Goal: Task Accomplishment & Management: Complete application form

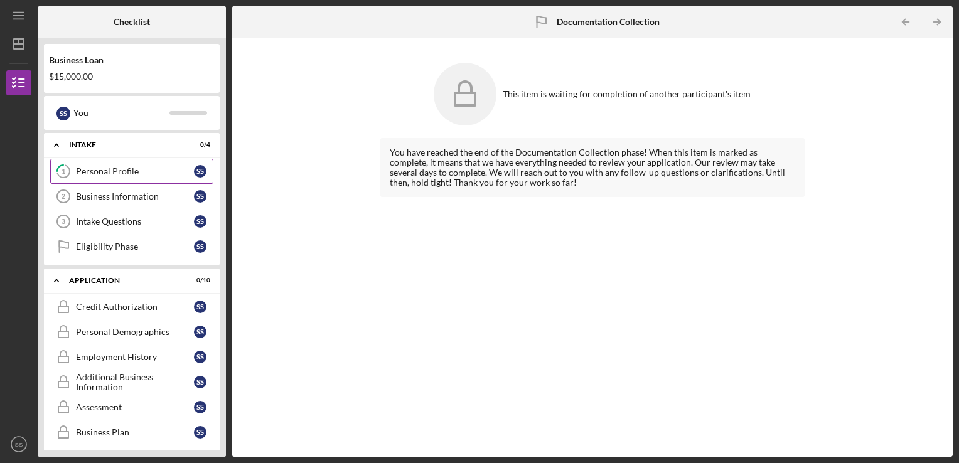
click at [113, 168] on div "Personal Profile" at bounding box center [135, 171] width 118 height 10
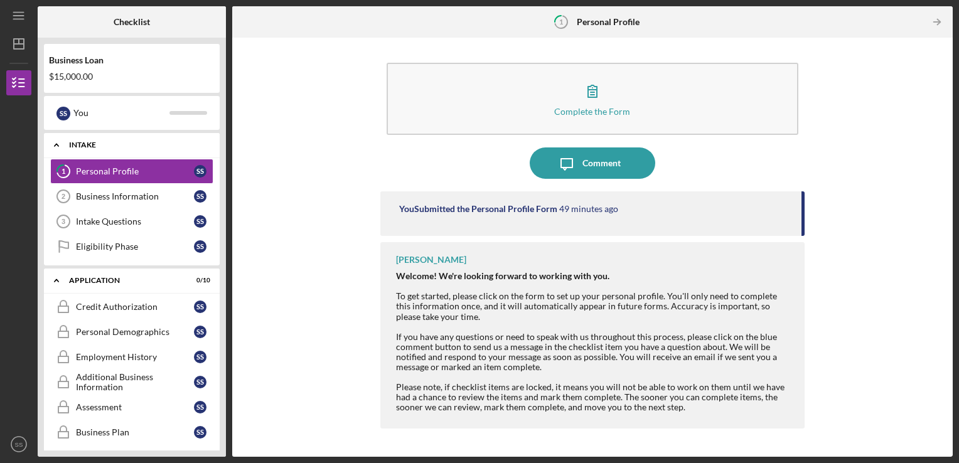
click at [84, 138] on div "Icon/Expander Intake 0 / 4" at bounding box center [132, 145] width 176 height 26
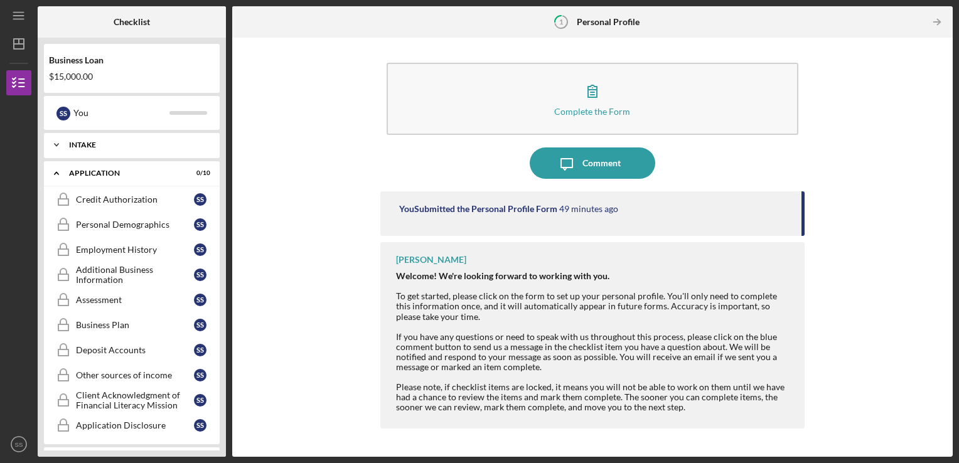
click at [54, 146] on icon "Icon/Expander" at bounding box center [56, 144] width 25 height 25
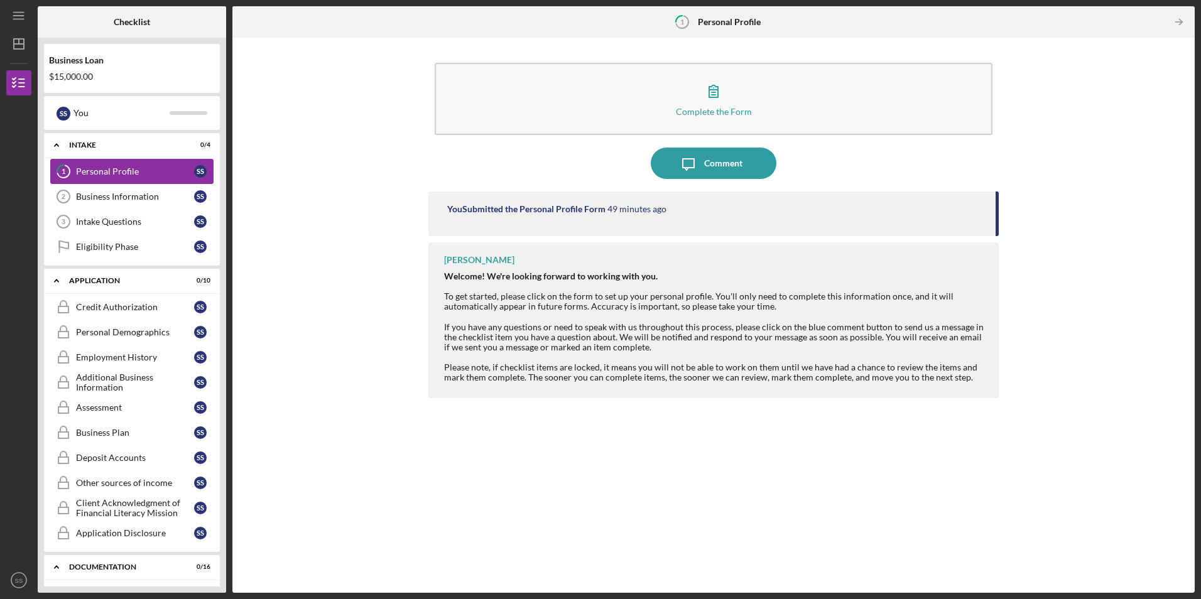
click at [121, 165] on link "1 Personal Profile S S" at bounding box center [131, 171] width 163 height 25
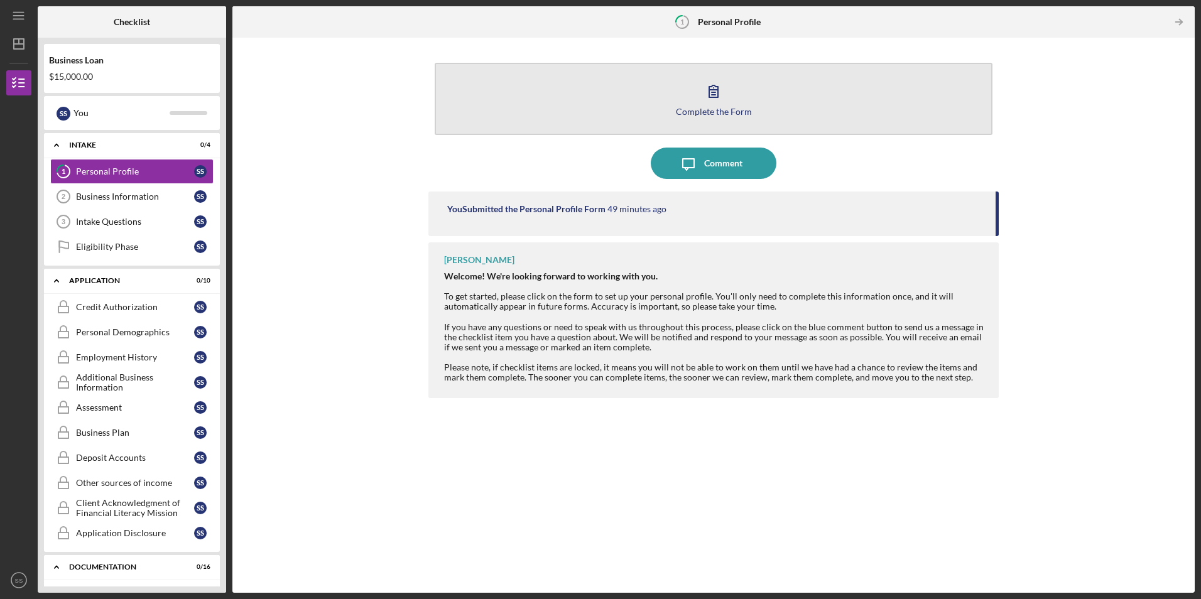
click at [703, 108] on div "Complete the Form" at bounding box center [714, 111] width 76 height 9
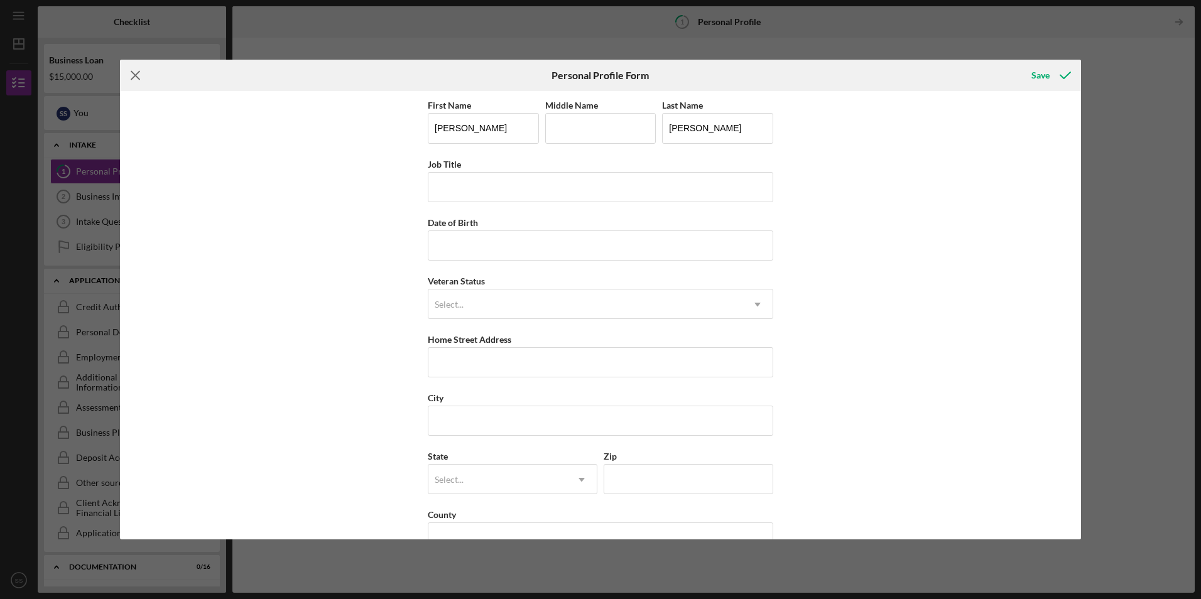
click at [135, 72] on icon "Icon/Menu Close" at bounding box center [135, 75] width 31 height 31
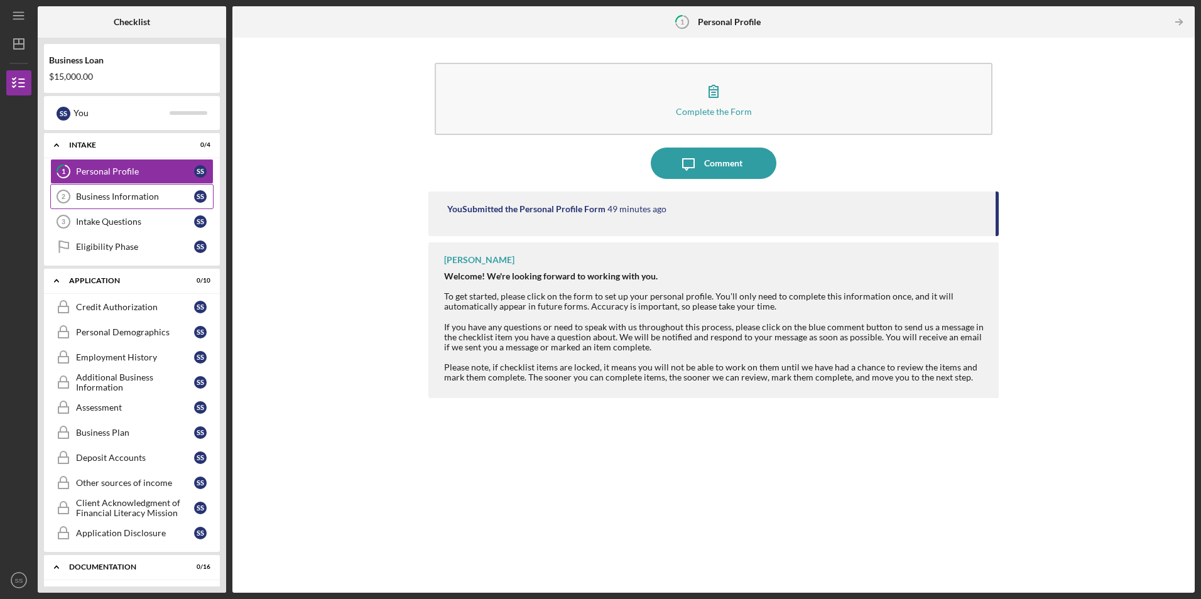
click at [129, 195] on div "Business Information" at bounding box center [135, 197] width 118 height 10
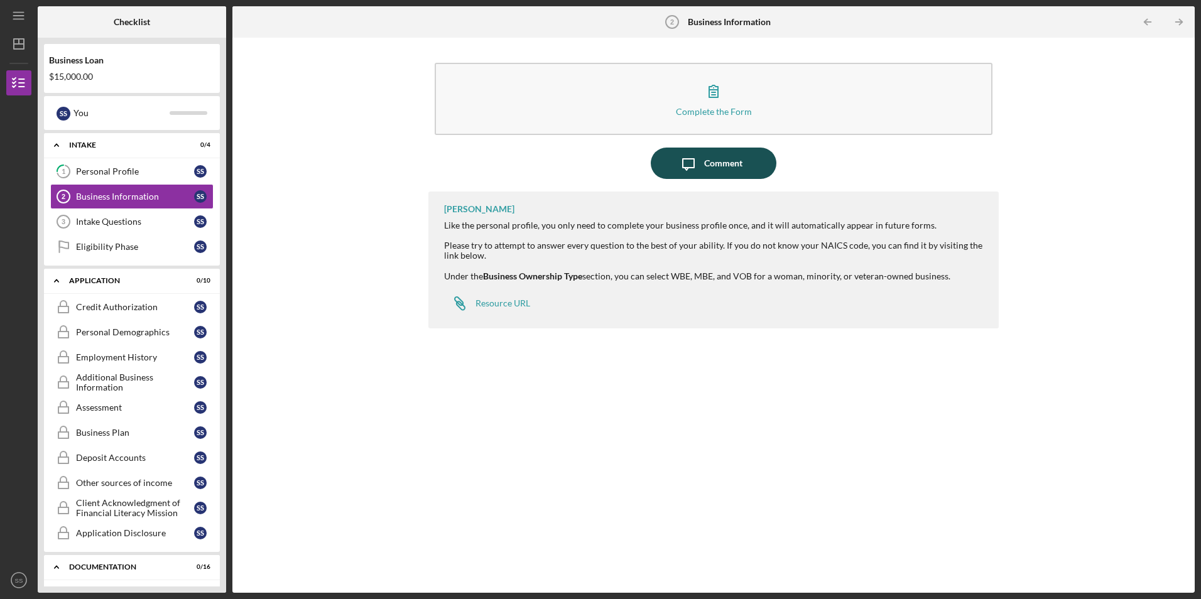
click at [721, 158] on div "Comment" at bounding box center [723, 163] width 38 height 31
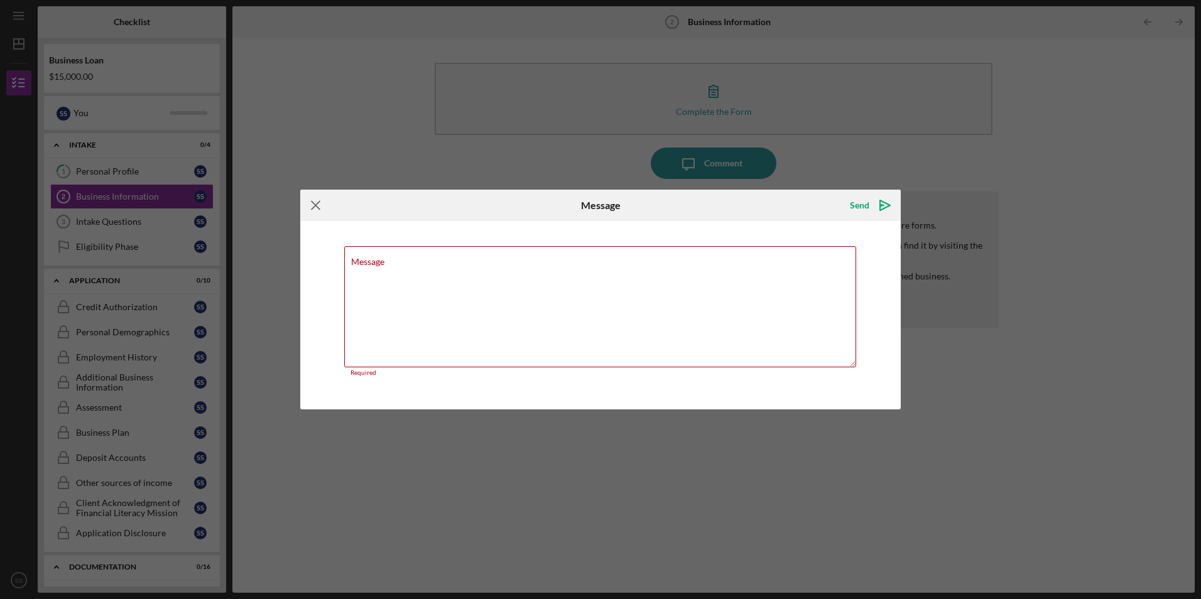
click at [315, 209] on icon "Icon/Menu Close" at bounding box center [315, 205] width 31 height 31
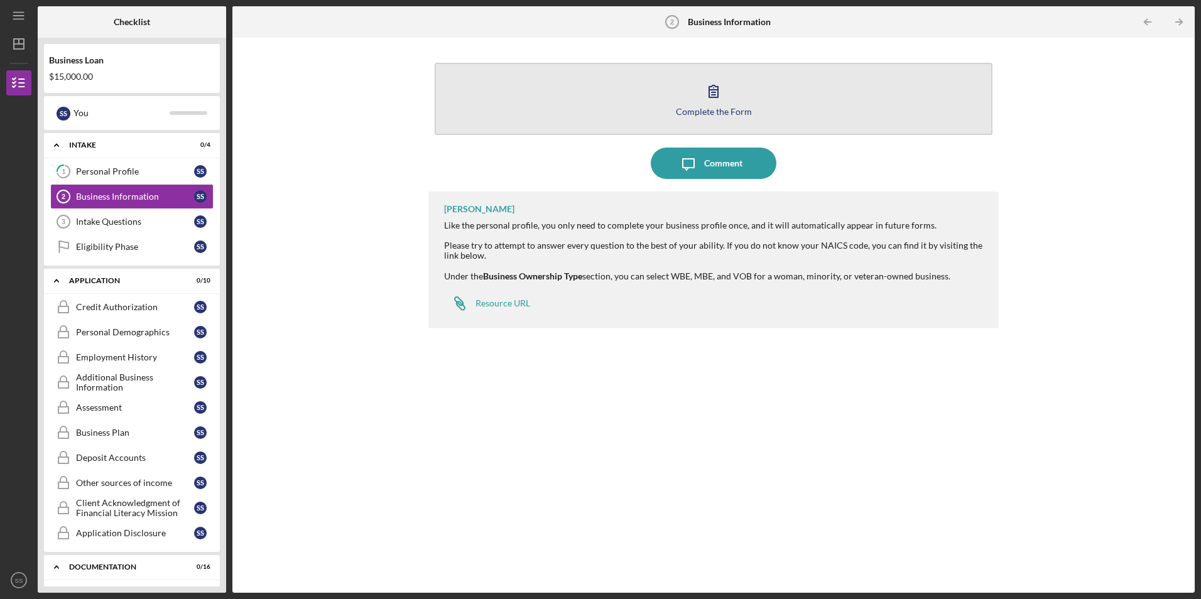
click at [705, 107] on div "Complete the Form" at bounding box center [714, 111] width 76 height 9
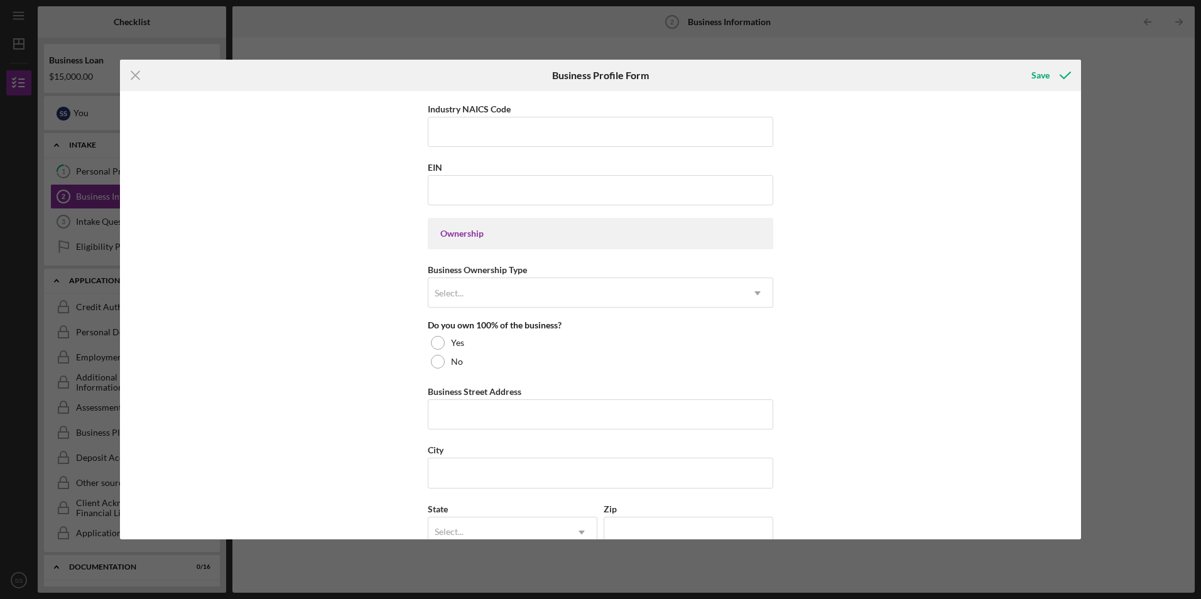
scroll to position [82, 0]
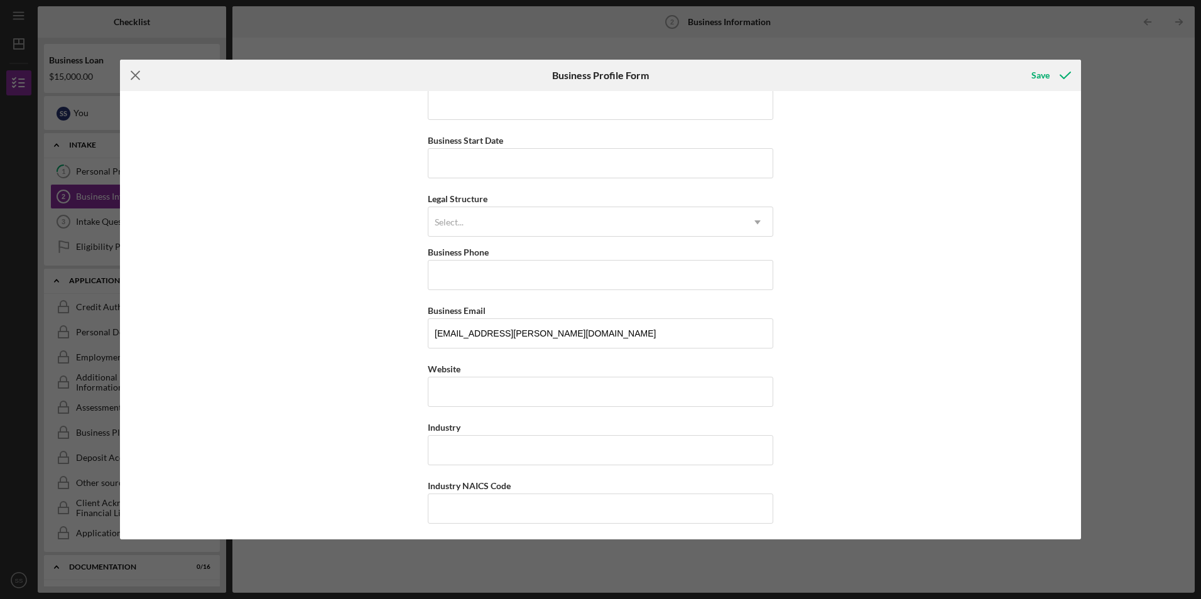
click at [132, 80] on icon "Icon/Menu Close" at bounding box center [135, 75] width 31 height 31
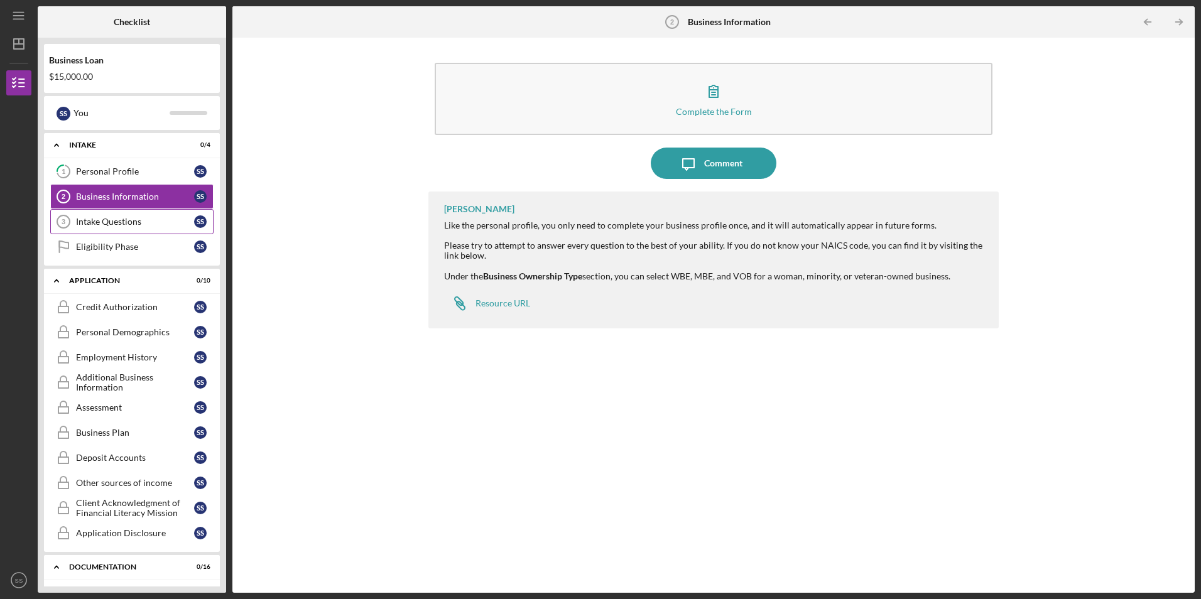
click at [122, 221] on div "Intake Questions" at bounding box center [135, 222] width 118 height 10
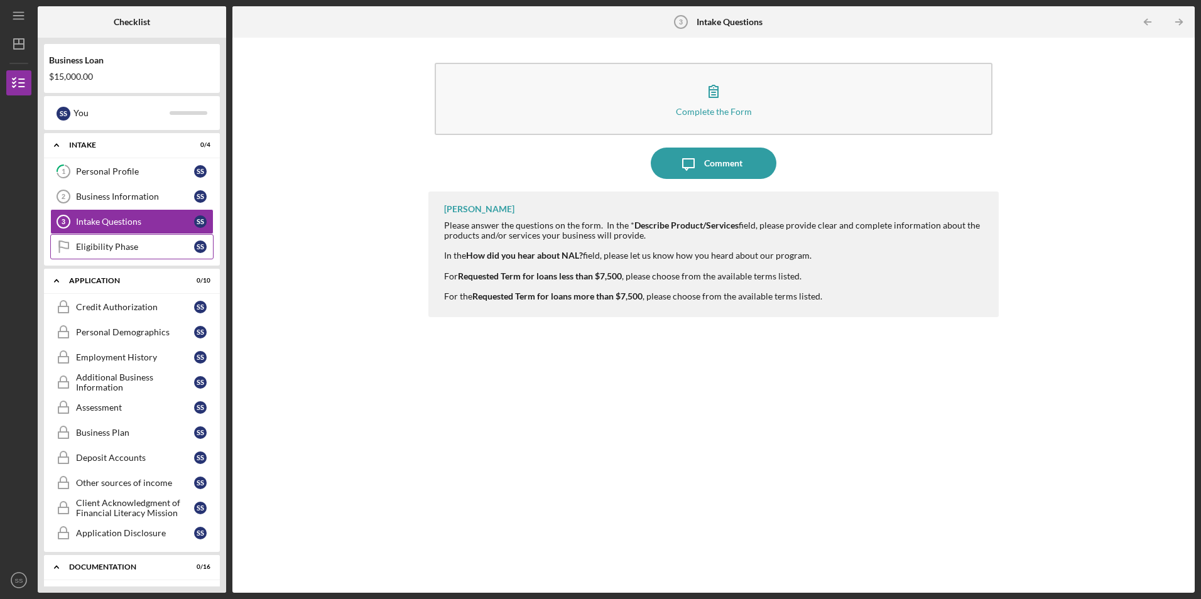
click at [114, 246] on div "Eligibility Phase" at bounding box center [135, 247] width 118 height 10
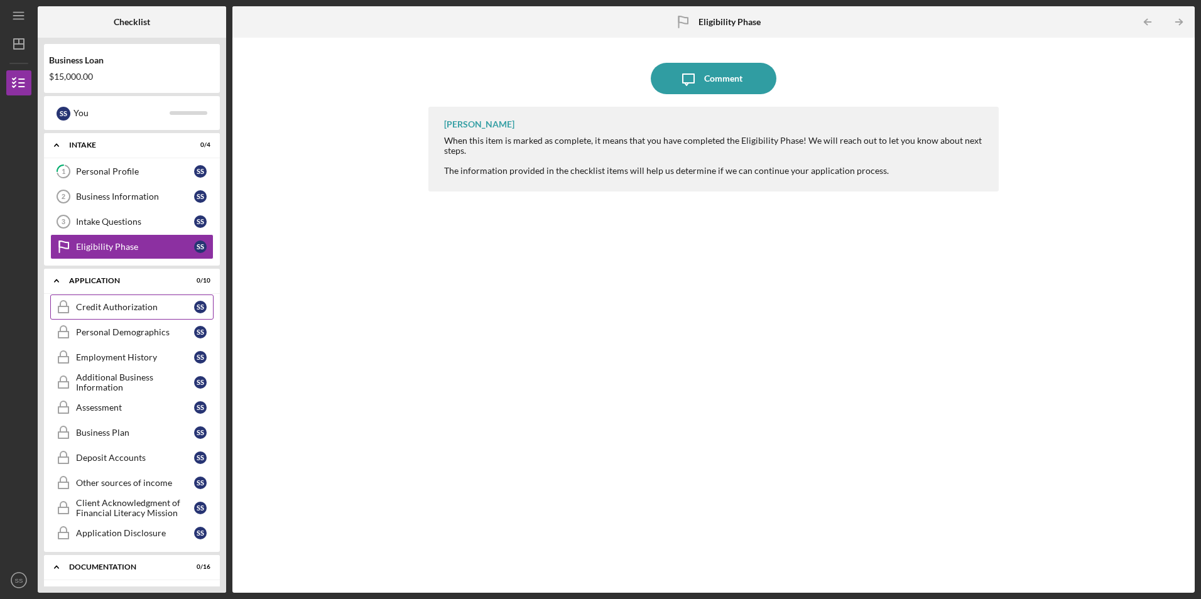
click at [127, 305] on div "Credit Authorization" at bounding box center [135, 307] width 118 height 10
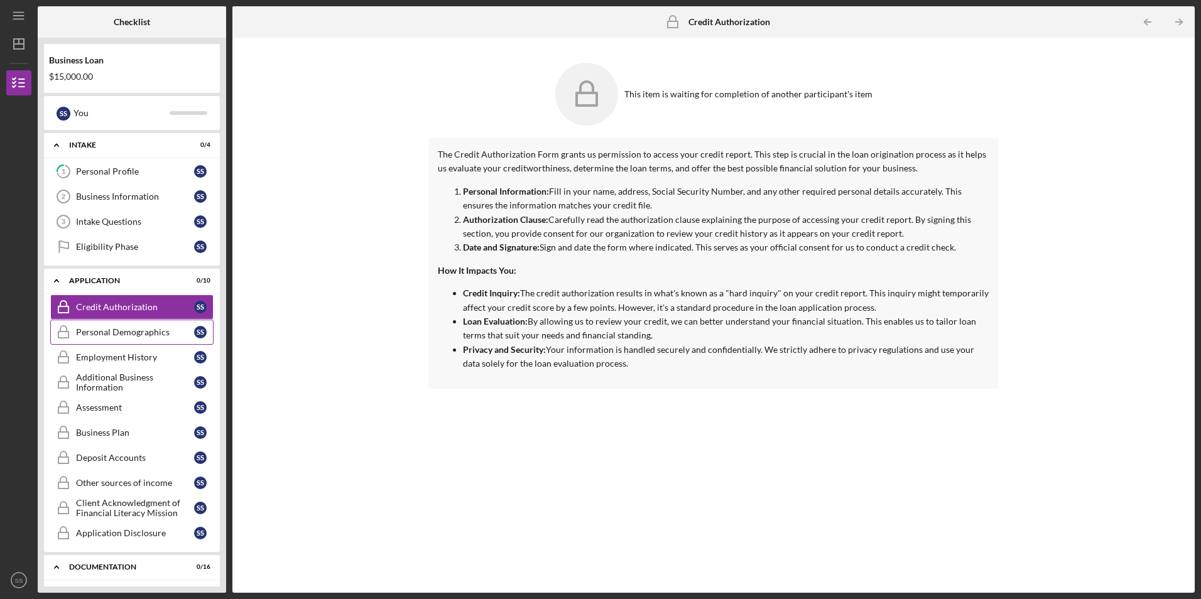
click at [112, 330] on div "Personal Demographics" at bounding box center [135, 332] width 118 height 10
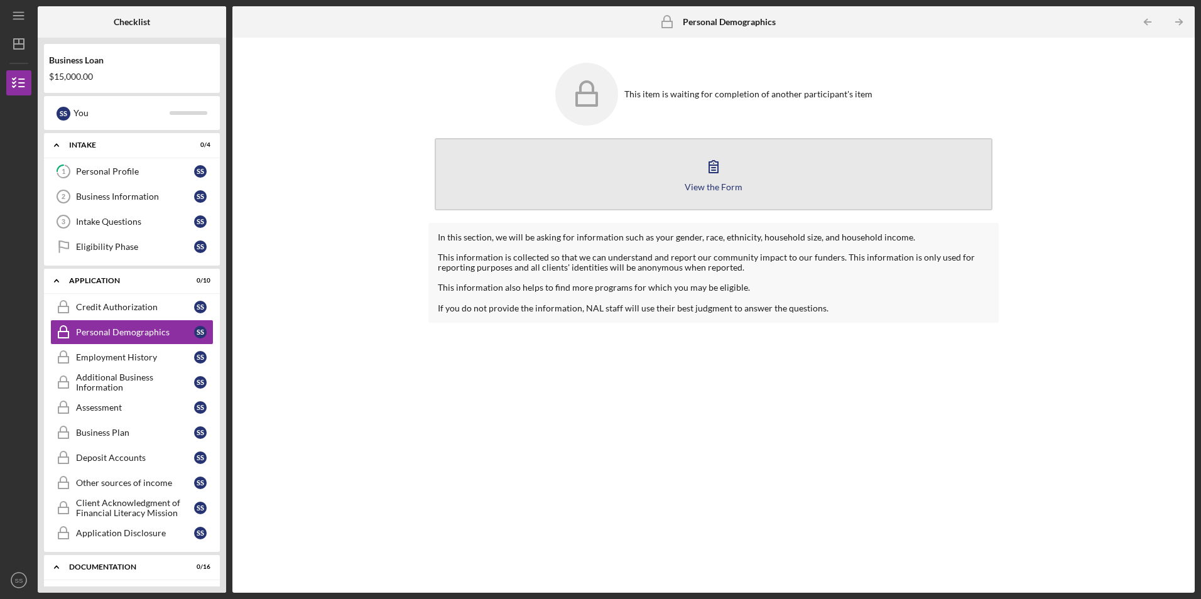
click at [711, 186] on div "View the Form" at bounding box center [713, 186] width 58 height 9
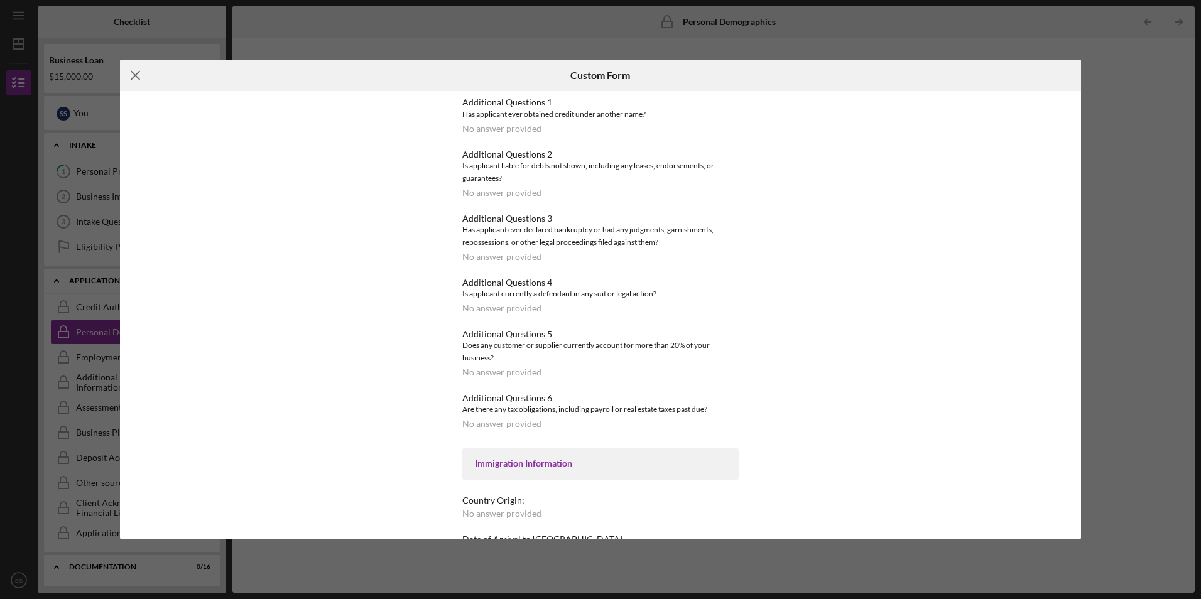
click at [131, 76] on icon "Icon/Menu Close" at bounding box center [135, 75] width 31 height 31
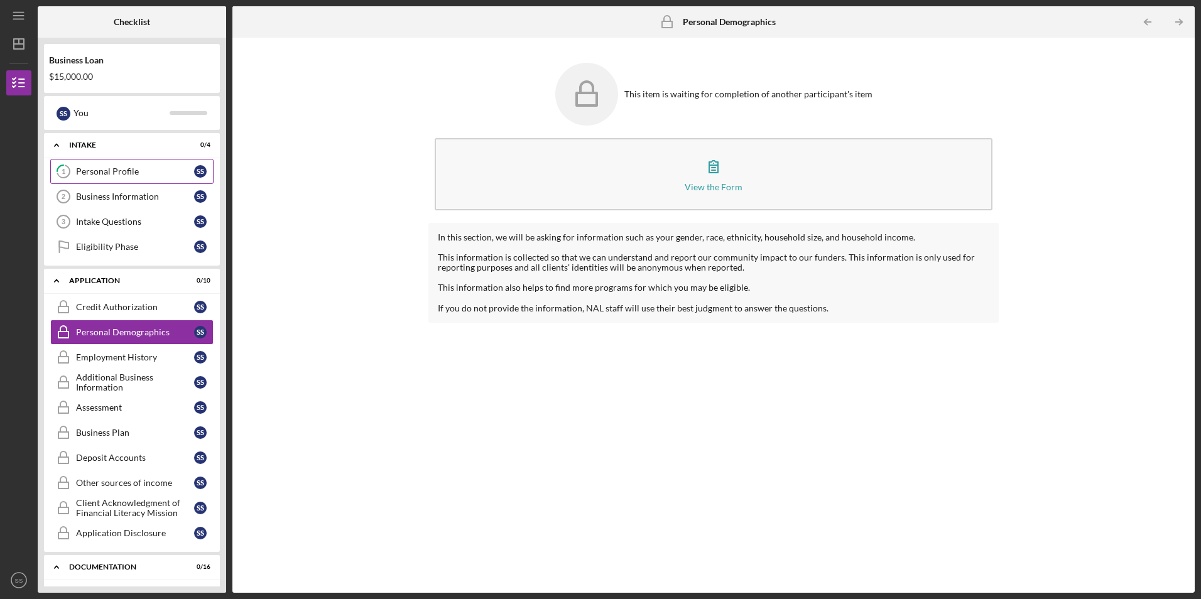
click at [123, 169] on div "Personal Profile" at bounding box center [135, 171] width 118 height 10
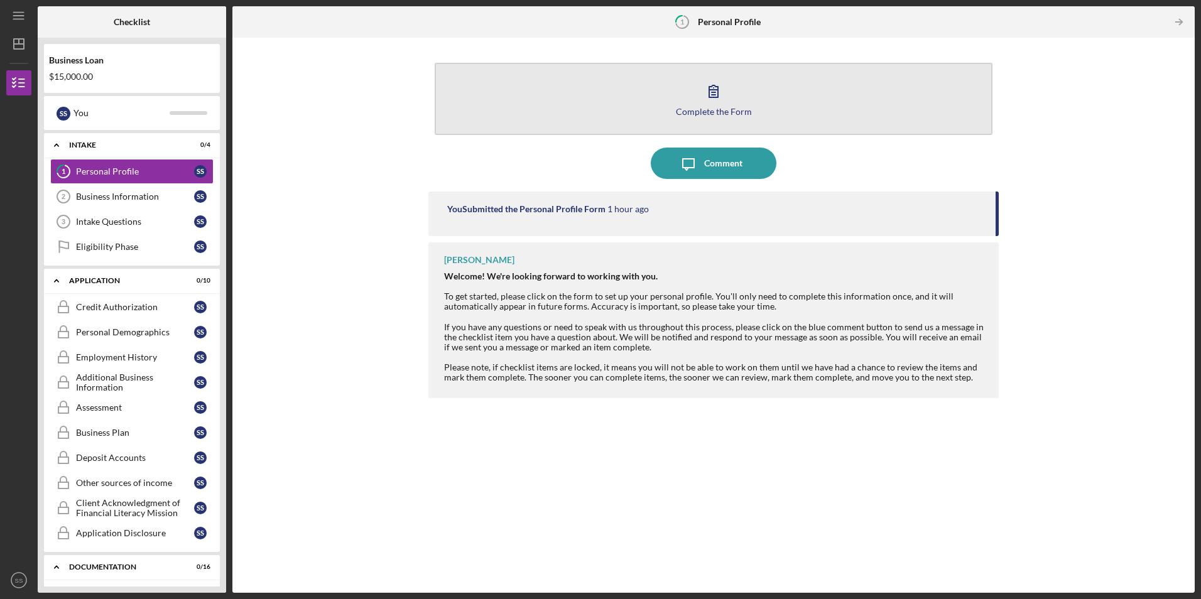
click at [703, 112] on div "Complete the Form" at bounding box center [714, 111] width 76 height 9
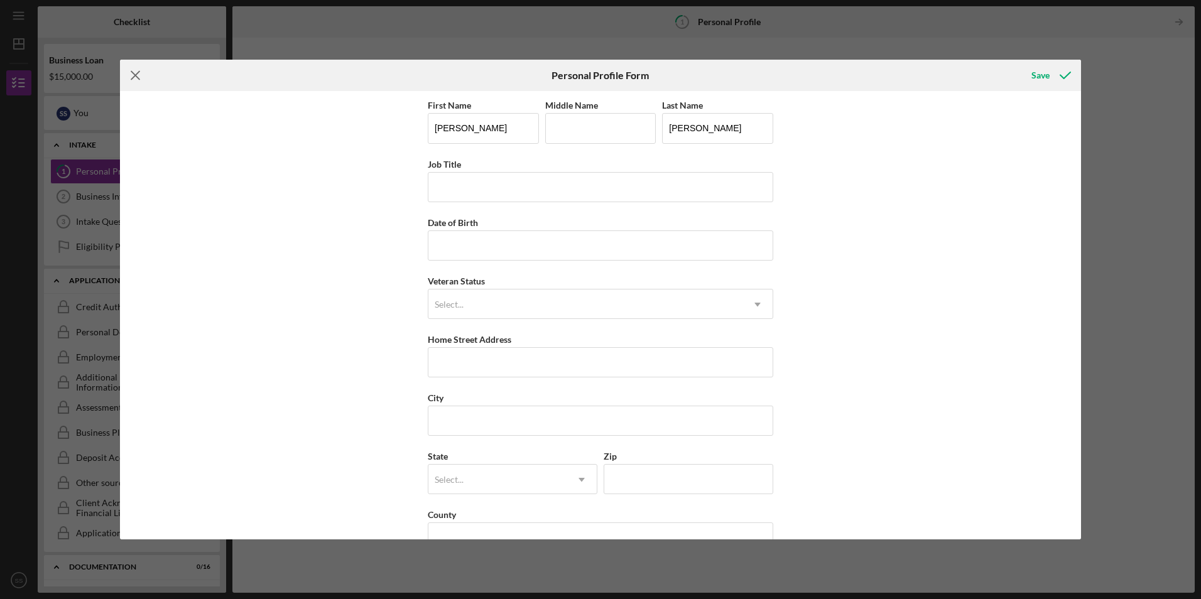
click at [131, 74] on icon "Icon/Menu Close" at bounding box center [135, 75] width 31 height 31
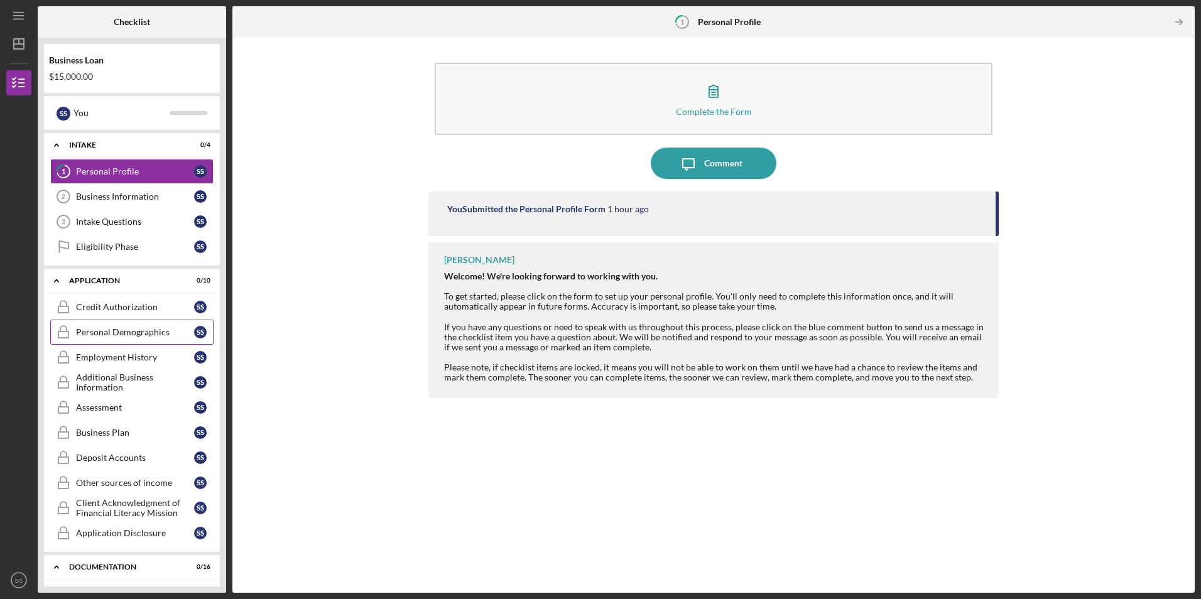
click at [127, 332] on div "Personal Demographics" at bounding box center [135, 332] width 118 height 10
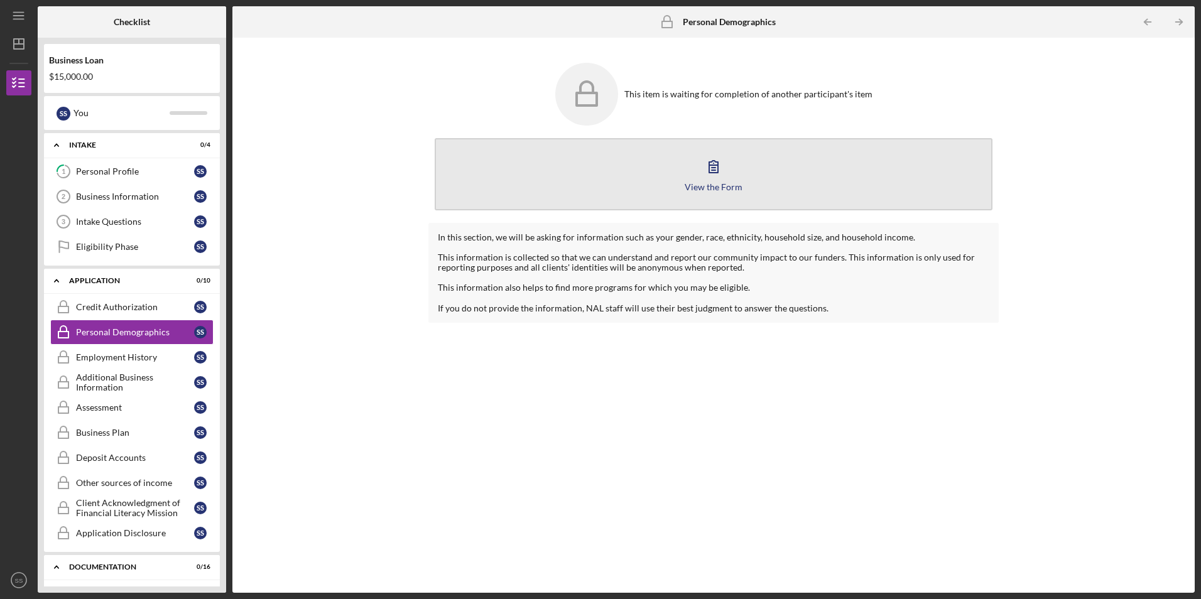
click at [714, 183] on div "View the Form" at bounding box center [713, 186] width 58 height 9
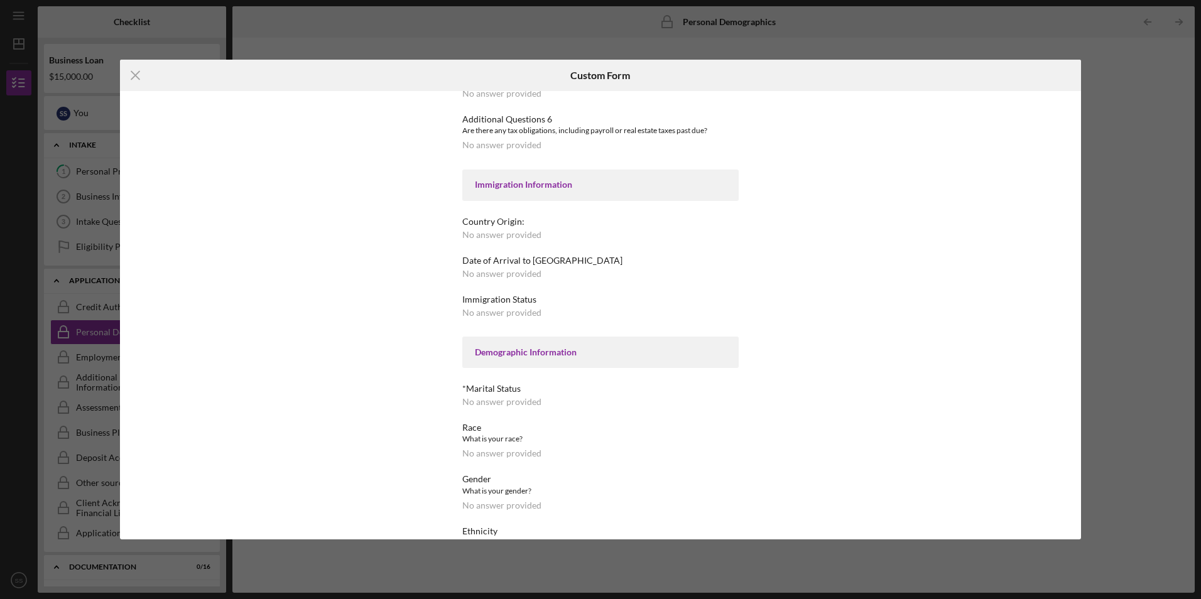
scroll to position [251, 0]
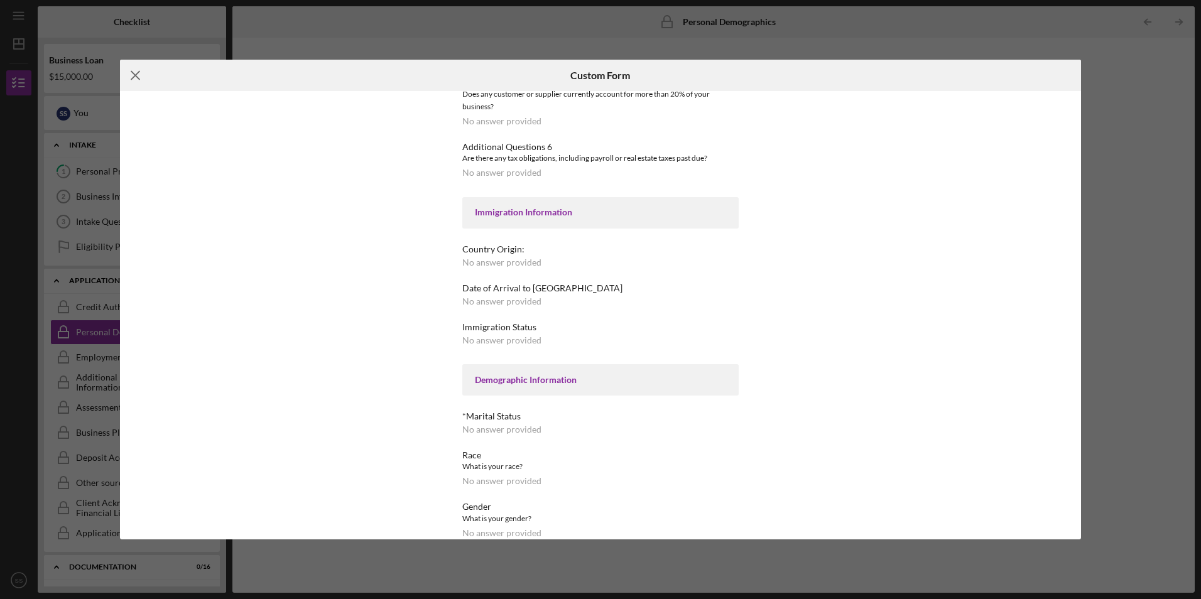
click at [135, 71] on icon "Icon/Menu Close" at bounding box center [135, 75] width 31 height 31
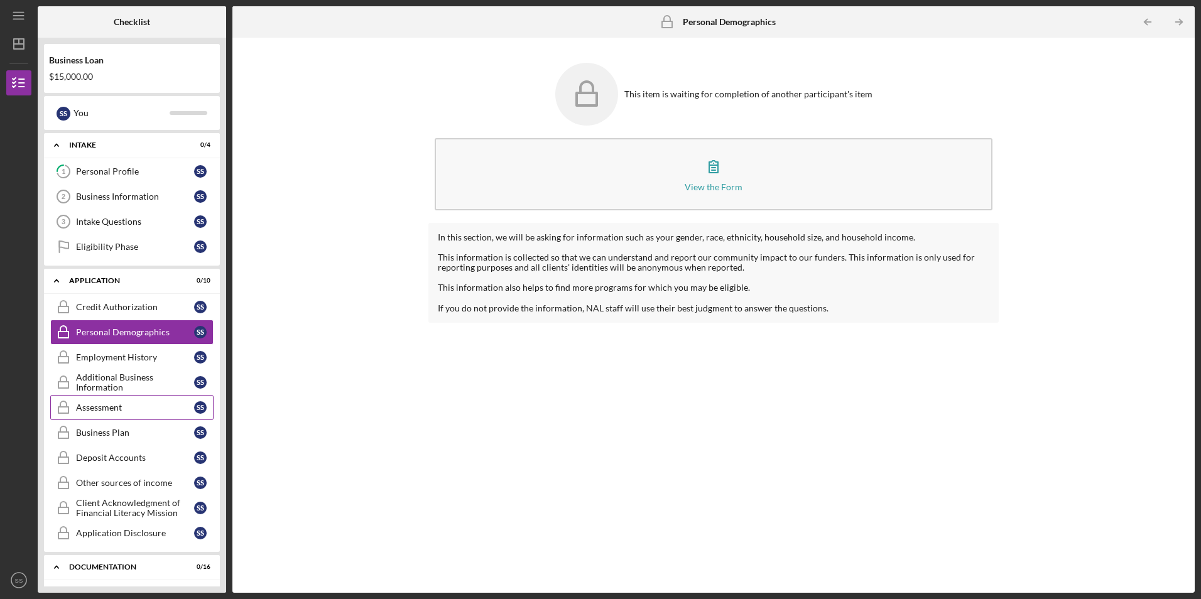
click at [116, 412] on div "Assessment" at bounding box center [135, 407] width 118 height 10
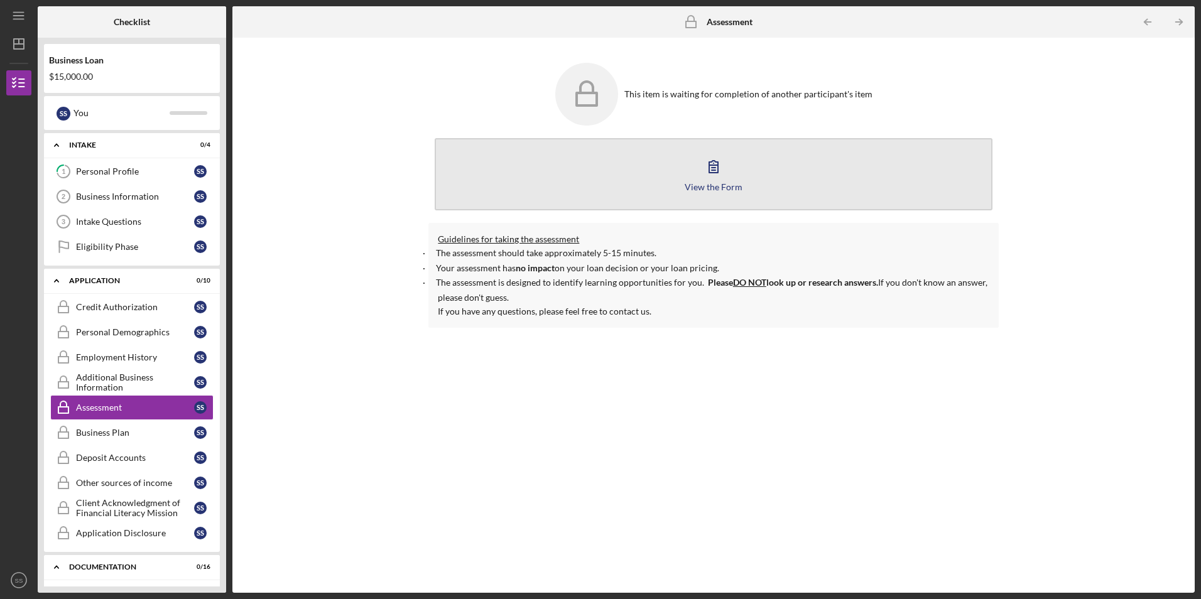
click at [722, 184] on div "View the Form" at bounding box center [713, 186] width 58 height 9
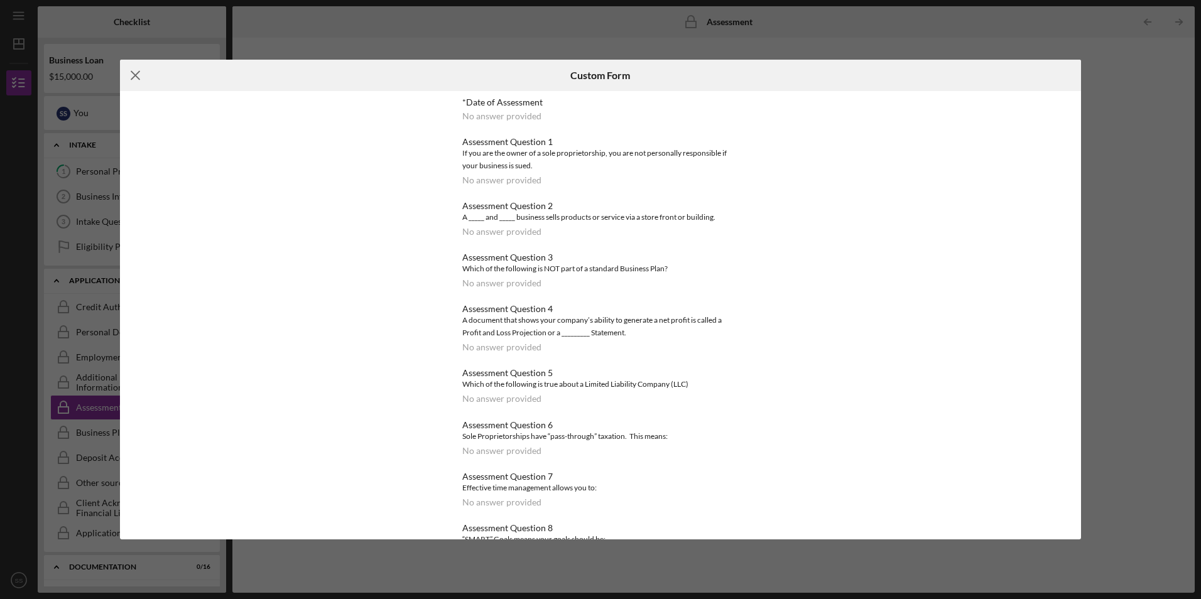
click at [134, 75] on line at bounding box center [135, 76] width 8 height 8
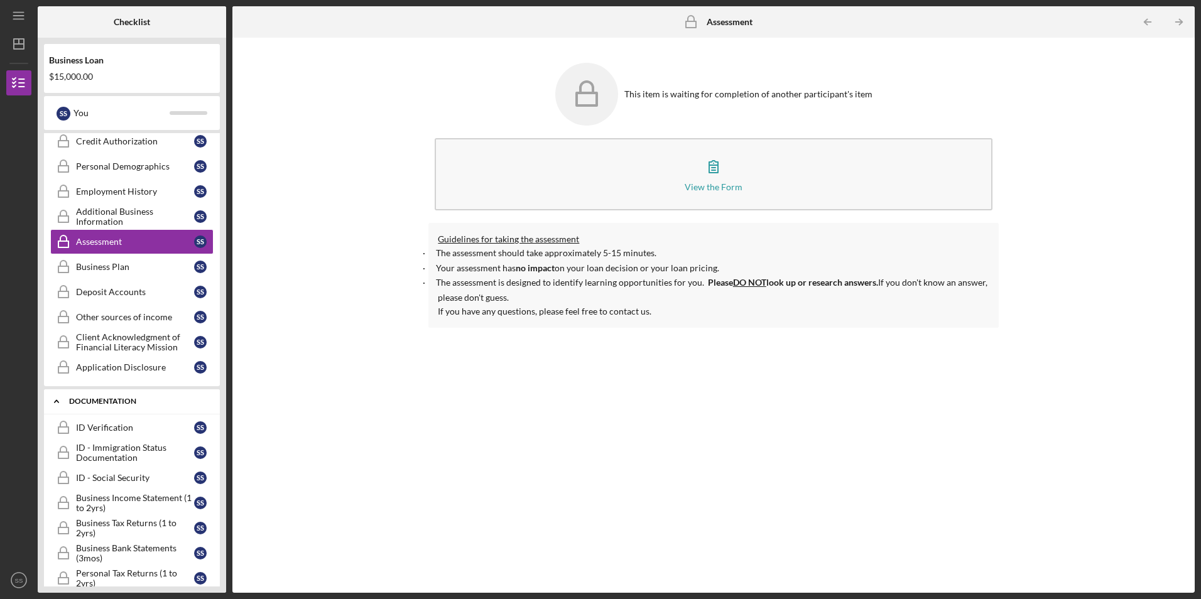
scroll to position [188, 0]
